Goal: Task Accomplishment & Management: Manage account settings

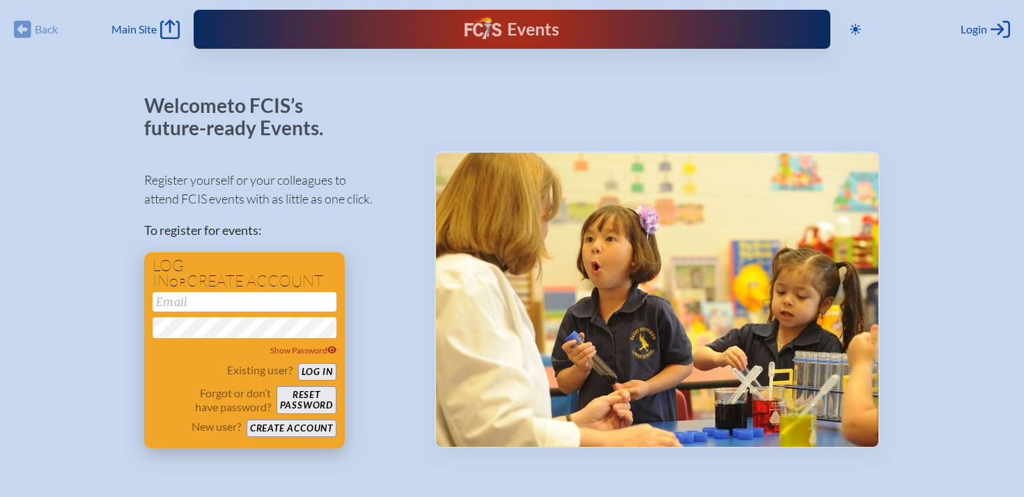
click at [162, 302] on input "email" at bounding box center [245, 302] width 184 height 20
type input "[EMAIL_ADDRESS][DOMAIN_NAME]"
click at [310, 371] on button "Log in" at bounding box center [317, 371] width 38 height 17
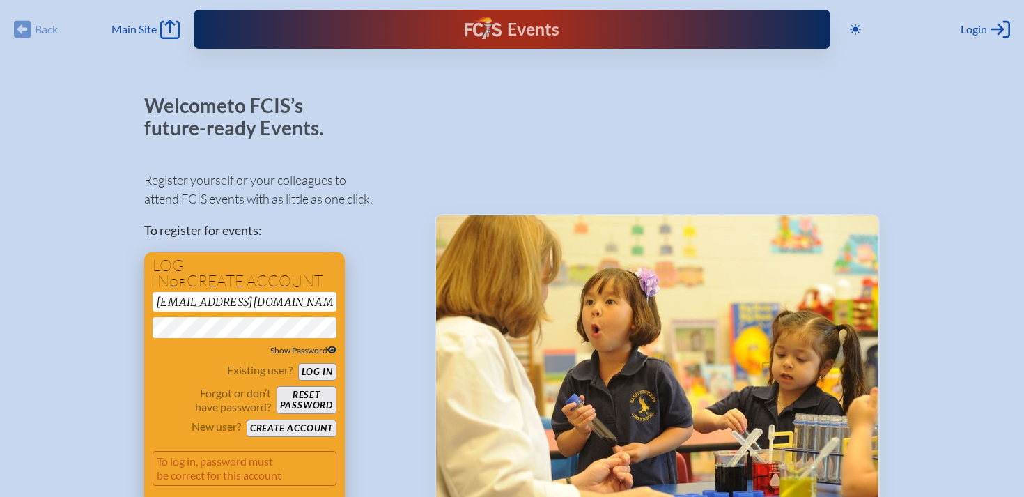
click at [332, 347] on icon at bounding box center [332, 350] width 10 height 8
click at [313, 370] on button "Log in" at bounding box center [317, 371] width 38 height 17
click at [976, 26] on span "Login" at bounding box center [973, 29] width 26 height 14
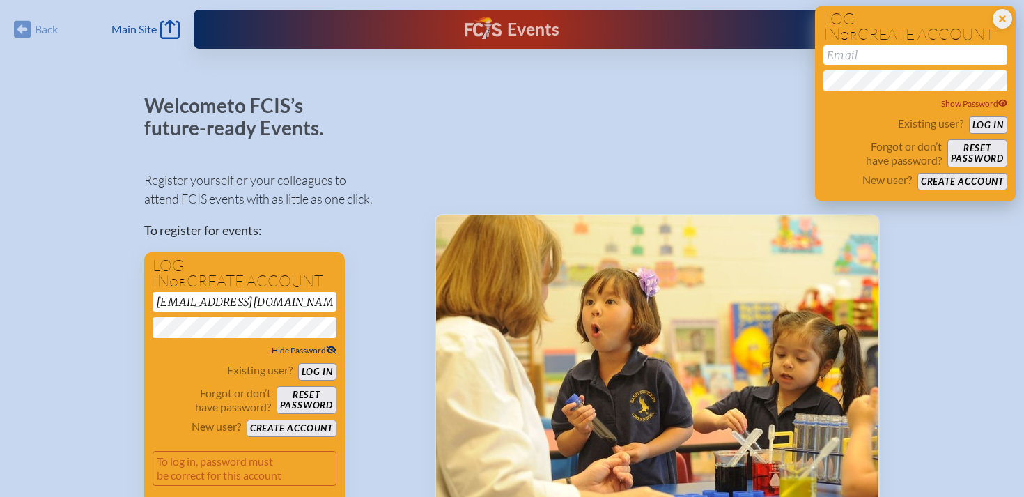
click at [994, 120] on button "Log in" at bounding box center [988, 124] width 38 height 17
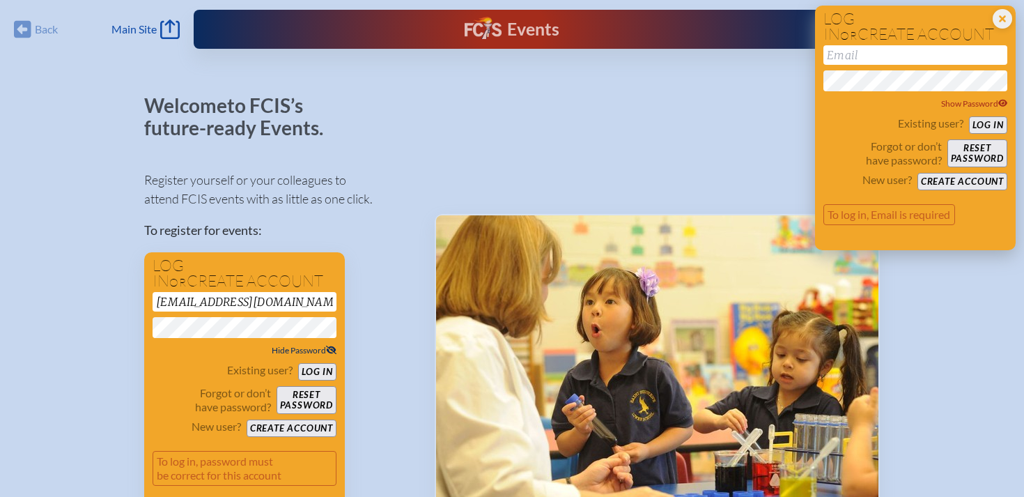
click at [837, 54] on input "email" at bounding box center [915, 55] width 184 height 20
type input "[EMAIL_ADDRESS][DOMAIN_NAME]"
click at [988, 124] on button "Log in" at bounding box center [988, 124] width 38 height 17
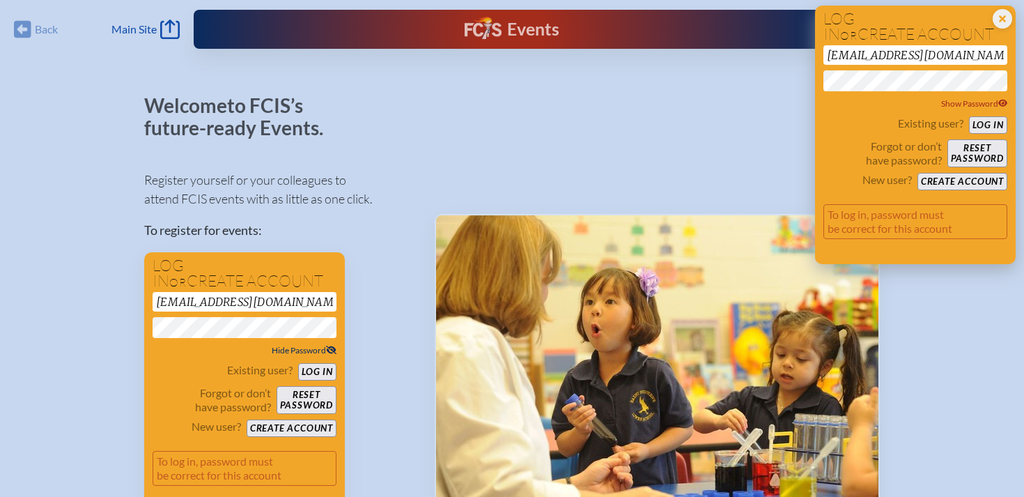
drag, startPoint x: 827, startPoint y: 54, endPoint x: 1005, endPoint y: 49, distance: 177.7
click at [1005, 49] on input "[EMAIL_ADDRESS][DOMAIN_NAME]" at bounding box center [915, 55] width 184 height 20
type input "[EMAIL_ADDRESS][DOMAIN_NAME]"
